Goal: Task Accomplishment & Management: Complete application form

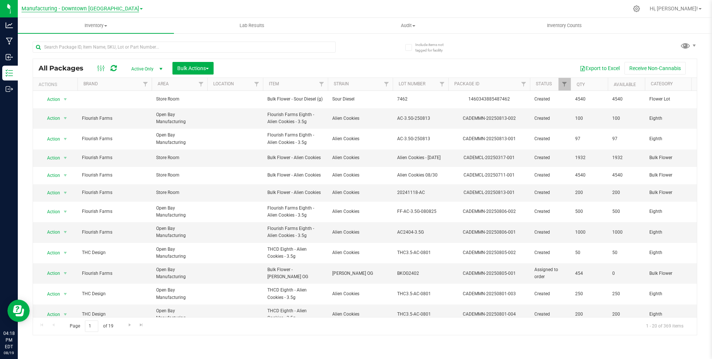
click at [59, 8] on span "Manufacturing - Downtown [GEOGRAPHIC_DATA]" at bounding box center [79, 9] width 117 height 7
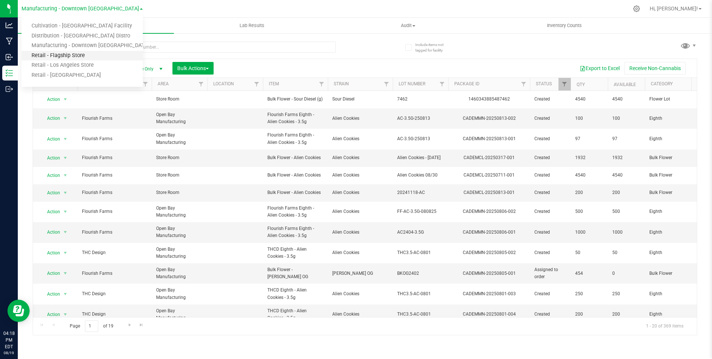
click at [47, 58] on link "Retail - Flagship Store" at bounding box center [81, 56] width 121 height 10
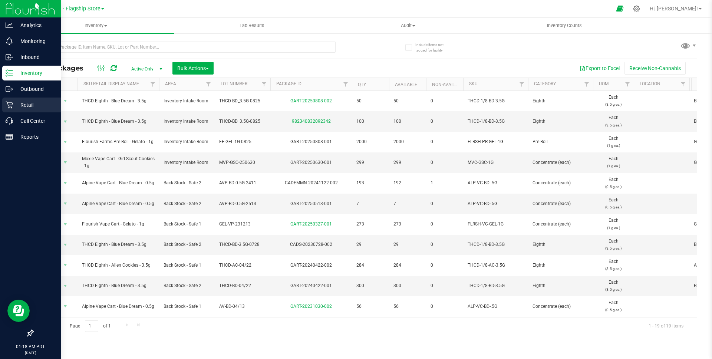
click at [33, 108] on p "Retail" at bounding box center [35, 104] width 44 height 9
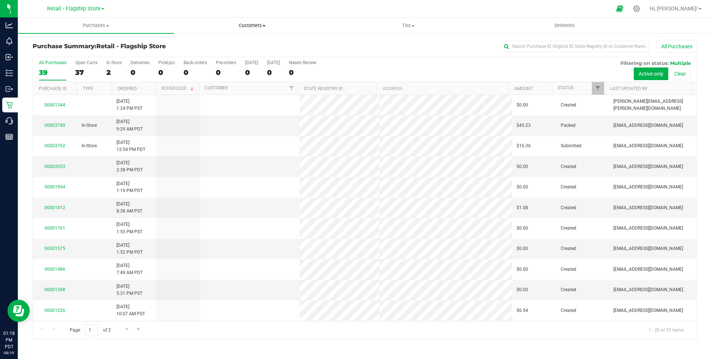
click at [248, 27] on span "Customers" at bounding box center [251, 25] width 155 height 7
click at [222, 42] on span "All customers" at bounding box center [200, 45] width 53 height 6
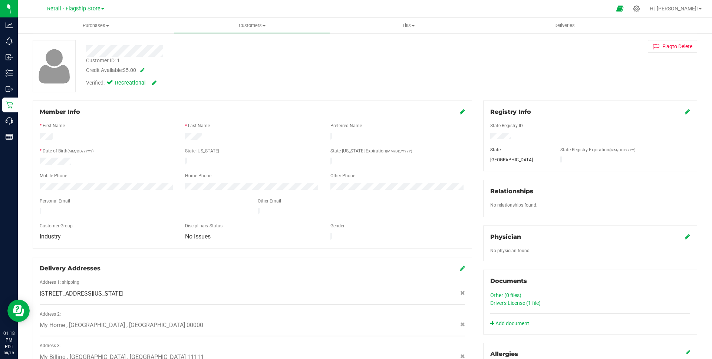
scroll to position [42, 0]
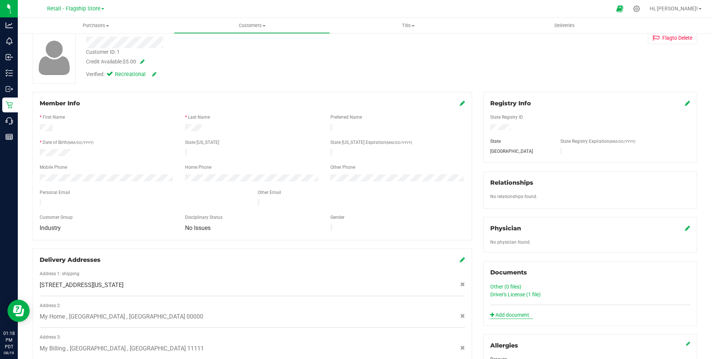
click at [507, 313] on link "Add document" at bounding box center [511, 315] width 43 height 8
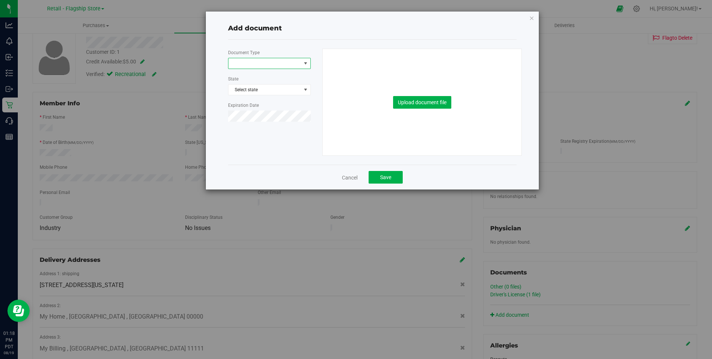
click at [285, 65] on span at bounding box center [264, 63] width 73 height 10
click at [261, 59] on span at bounding box center [264, 63] width 73 height 10
click at [287, 66] on span at bounding box center [264, 63] width 73 height 10
click at [285, 67] on span at bounding box center [264, 63] width 73 height 10
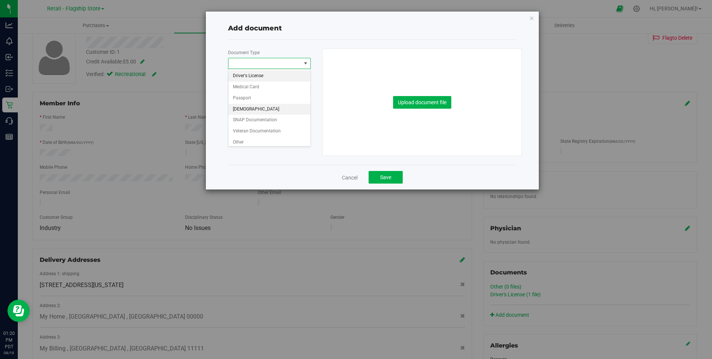
scroll to position [3, 0]
click at [296, 64] on span at bounding box center [264, 63] width 73 height 10
click at [342, 180] on link "Cancel" at bounding box center [350, 177] width 16 height 7
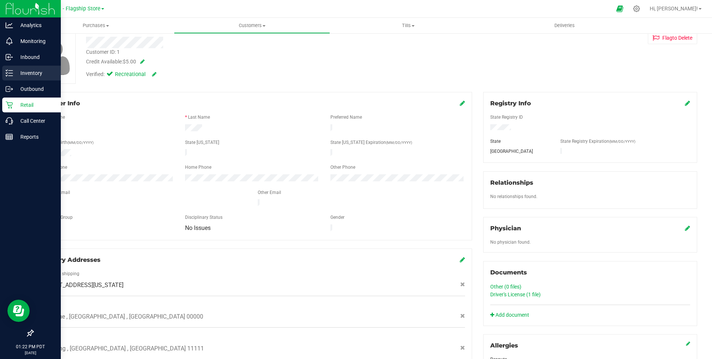
click at [38, 72] on p "Inventory" at bounding box center [35, 73] width 44 height 9
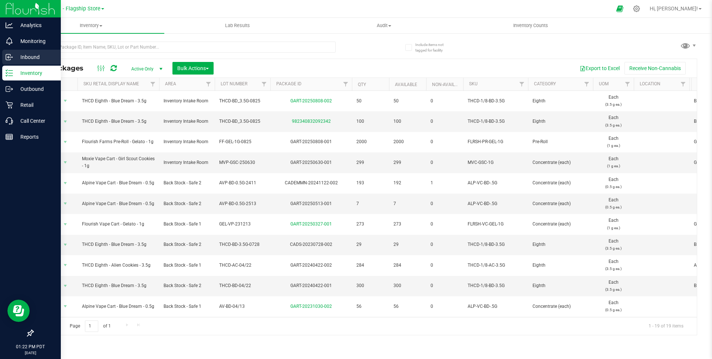
click at [40, 63] on div "Inbound" at bounding box center [31, 57] width 59 height 15
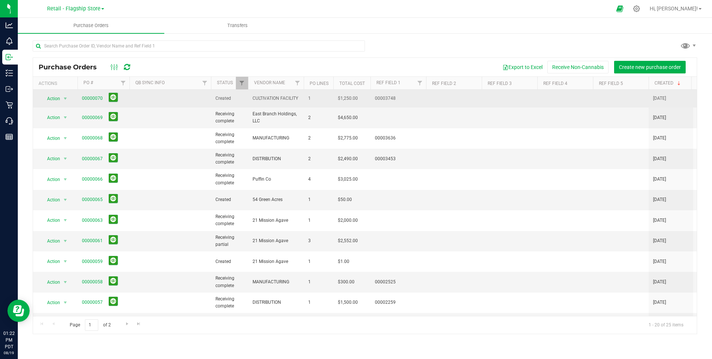
click at [100, 95] on span "00000070" at bounding box center [92, 98] width 21 height 7
click at [93, 97] on link "00000070" at bounding box center [92, 98] width 21 height 5
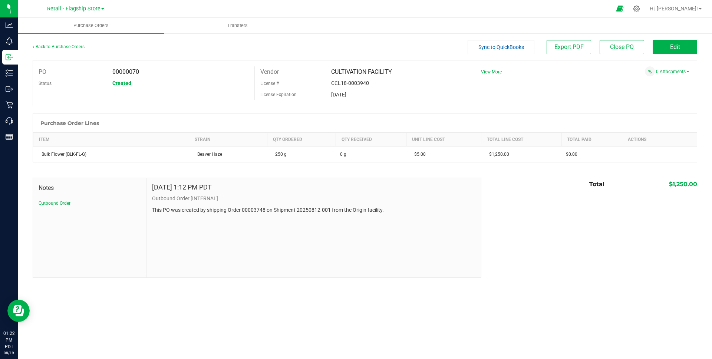
click at [676, 73] on link "0 Attachments" at bounding box center [672, 71] width 33 height 5
click at [678, 73] on link "0 Attachments" at bounding box center [672, 71] width 33 height 5
click at [679, 82] on button "Attach new document" at bounding box center [664, 81] width 49 height 7
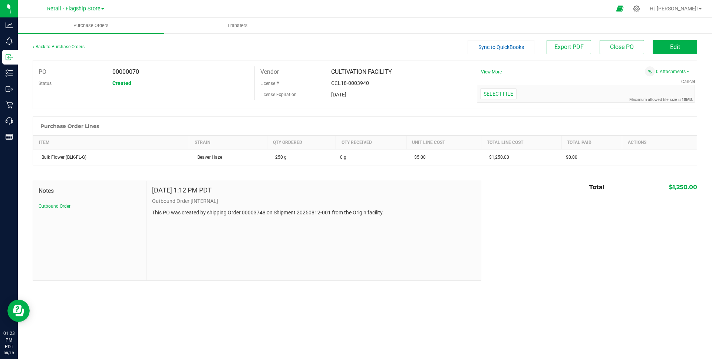
click at [682, 71] on link "0 Attachments" at bounding box center [672, 71] width 33 height 5
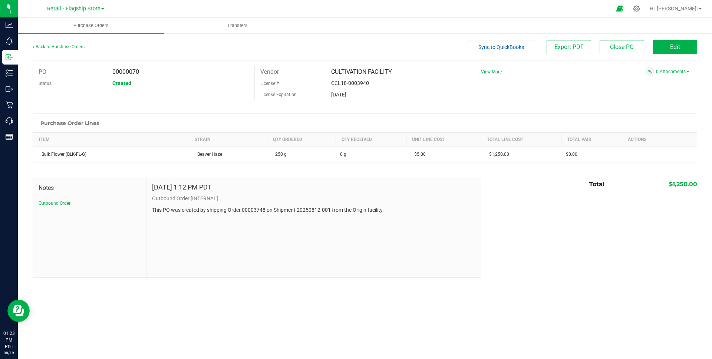
click at [682, 71] on link "0 Attachments" at bounding box center [672, 71] width 33 height 5
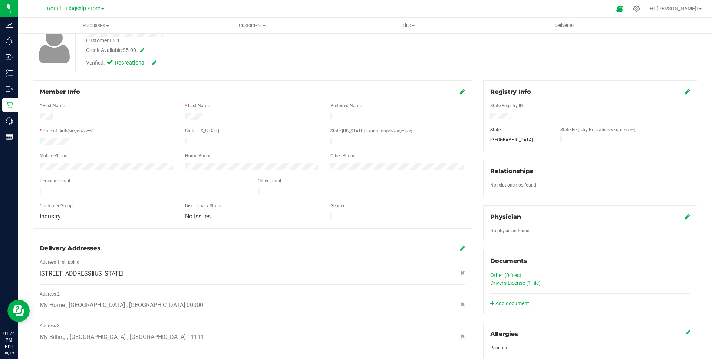
scroll to position [84, 0]
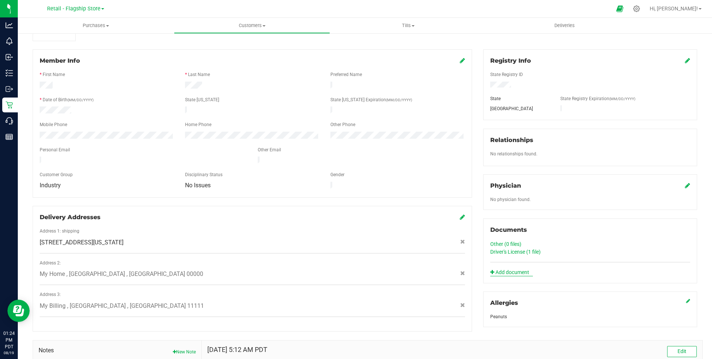
click at [518, 269] on link "Add document" at bounding box center [511, 272] width 43 height 8
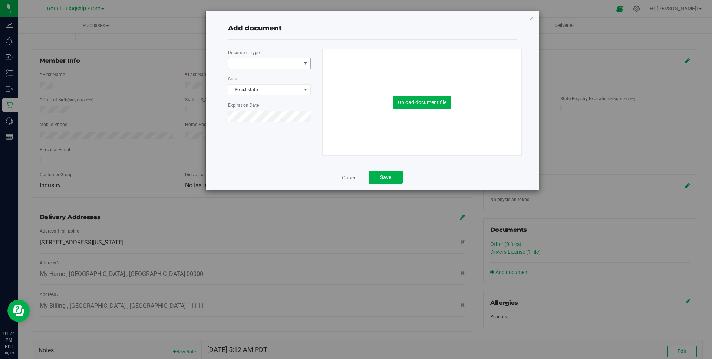
click at [277, 62] on span at bounding box center [264, 63] width 73 height 10
click at [277, 62] on span "SNAP Documentation" at bounding box center [264, 63] width 73 height 10
click at [263, 146] on div "Driver's License Medical Card Passport [DEMOGRAPHIC_DATA] SNAP Documentation Ve…" at bounding box center [269, 107] width 83 height 77
click at [265, 142] on li "Other" at bounding box center [269, 142] width 82 height 11
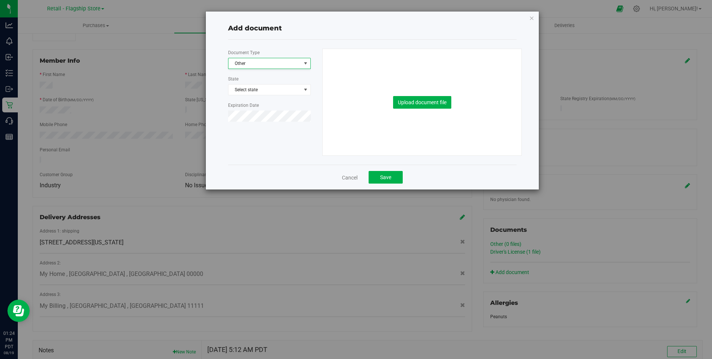
click at [265, 142] on div "Document Type Other 4 State Select state Expiration Date Upload document file" at bounding box center [371, 102] width 299 height 107
click at [287, 65] on span "Other" at bounding box center [264, 63] width 73 height 10
click at [348, 179] on link "Cancel" at bounding box center [350, 177] width 16 height 7
